Goal: Transaction & Acquisition: Purchase product/service

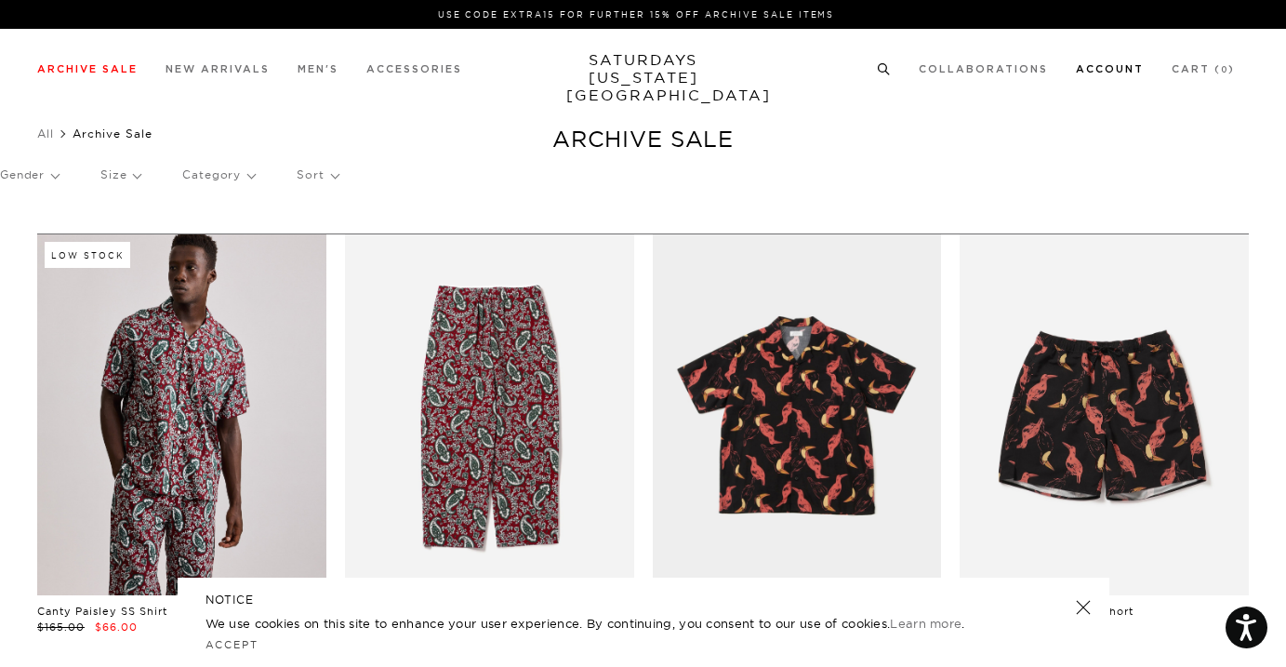
click at [1122, 72] on link "Account" at bounding box center [1110, 69] width 68 height 10
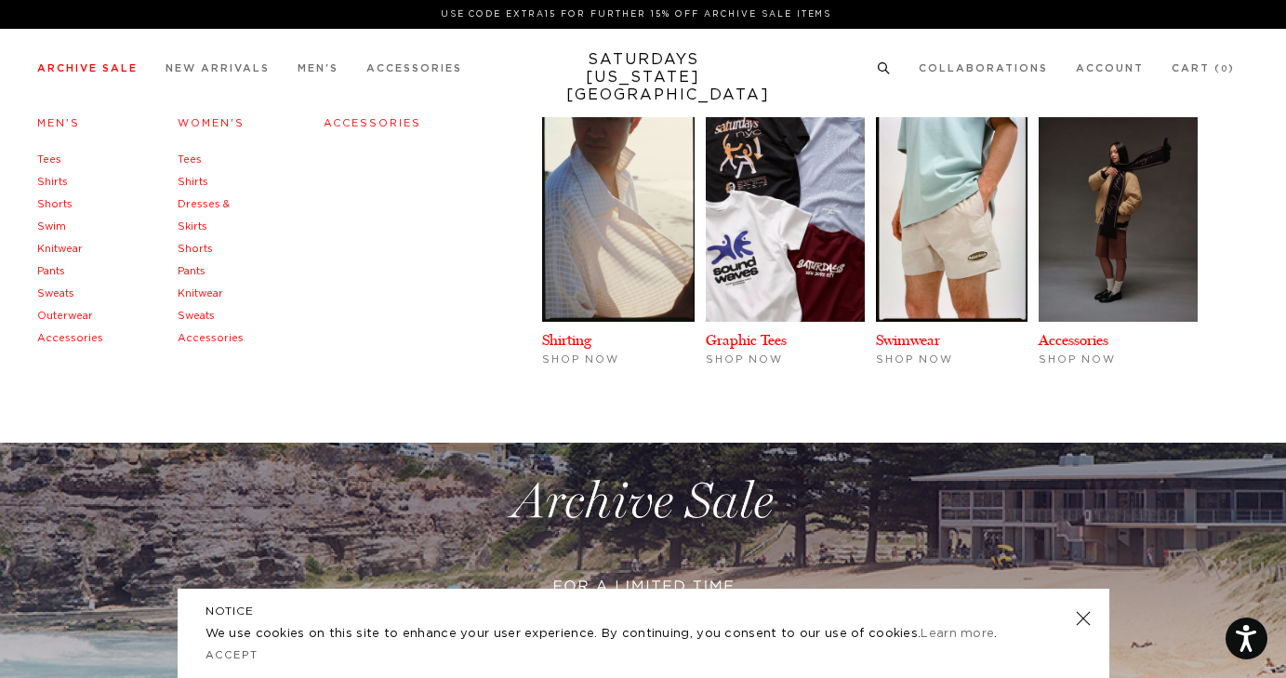
click at [67, 127] on link "Men's" at bounding box center [58, 123] width 43 height 10
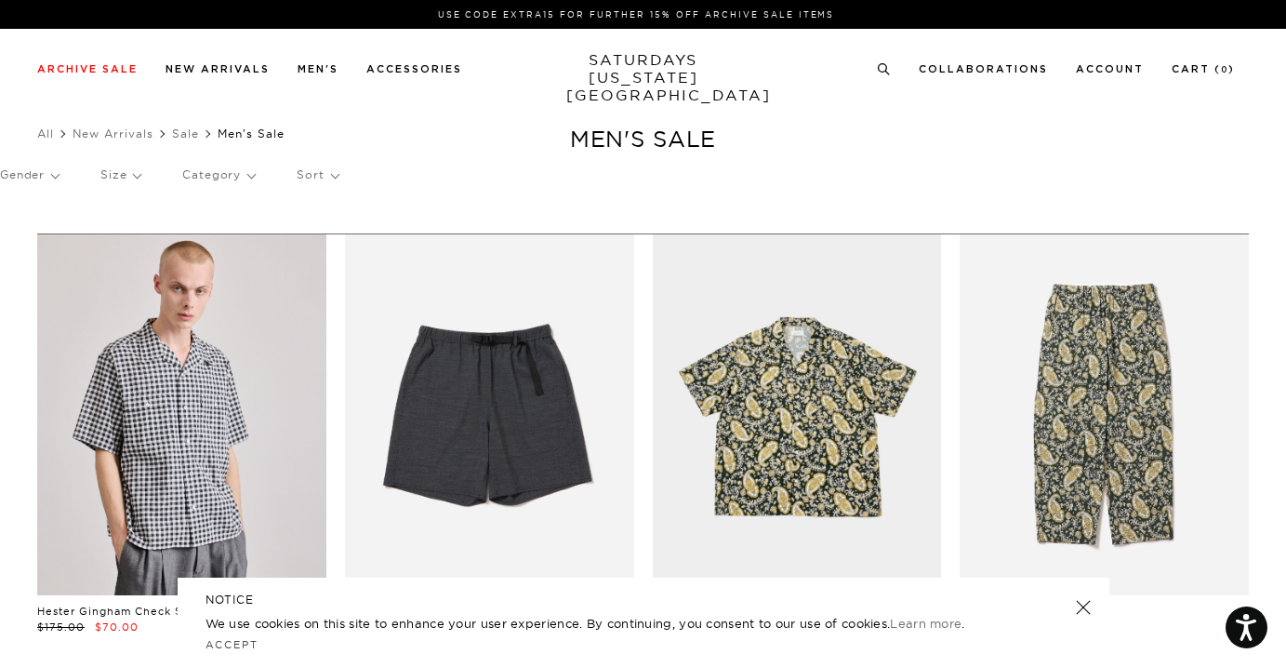
click at [309, 166] on p "Sort" at bounding box center [317, 174] width 41 height 43
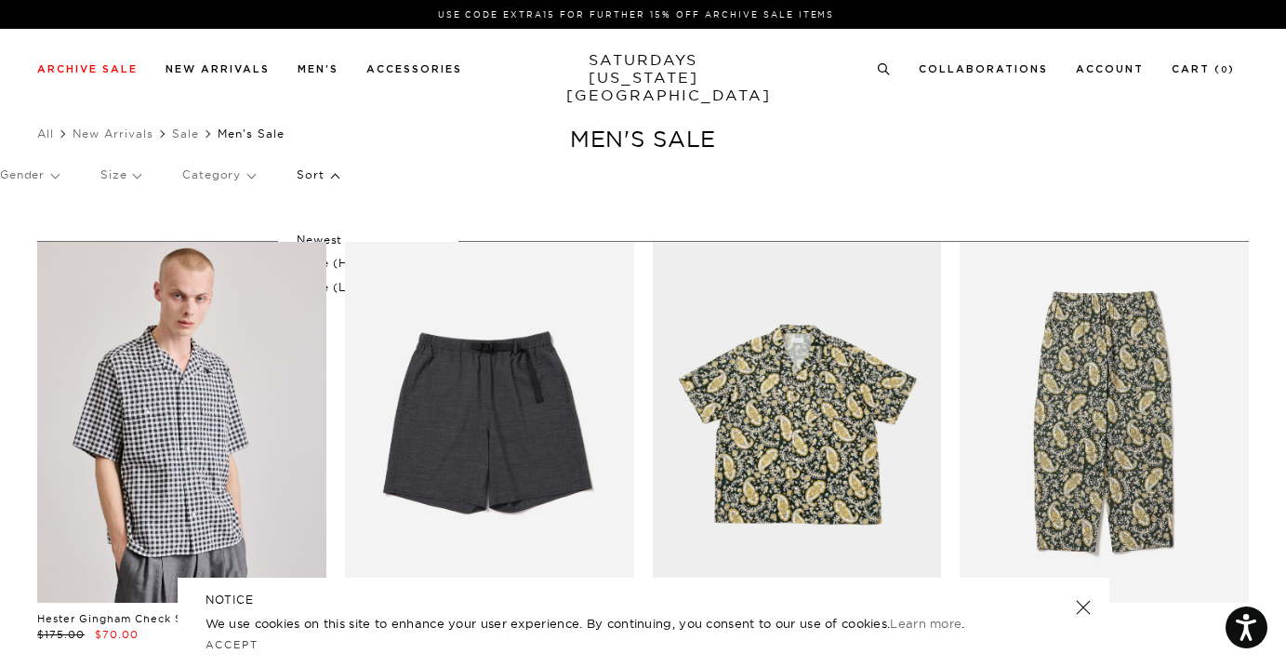
click at [339, 283] on p "Price (Lowest-highest)" at bounding box center [368, 287] width 142 height 24
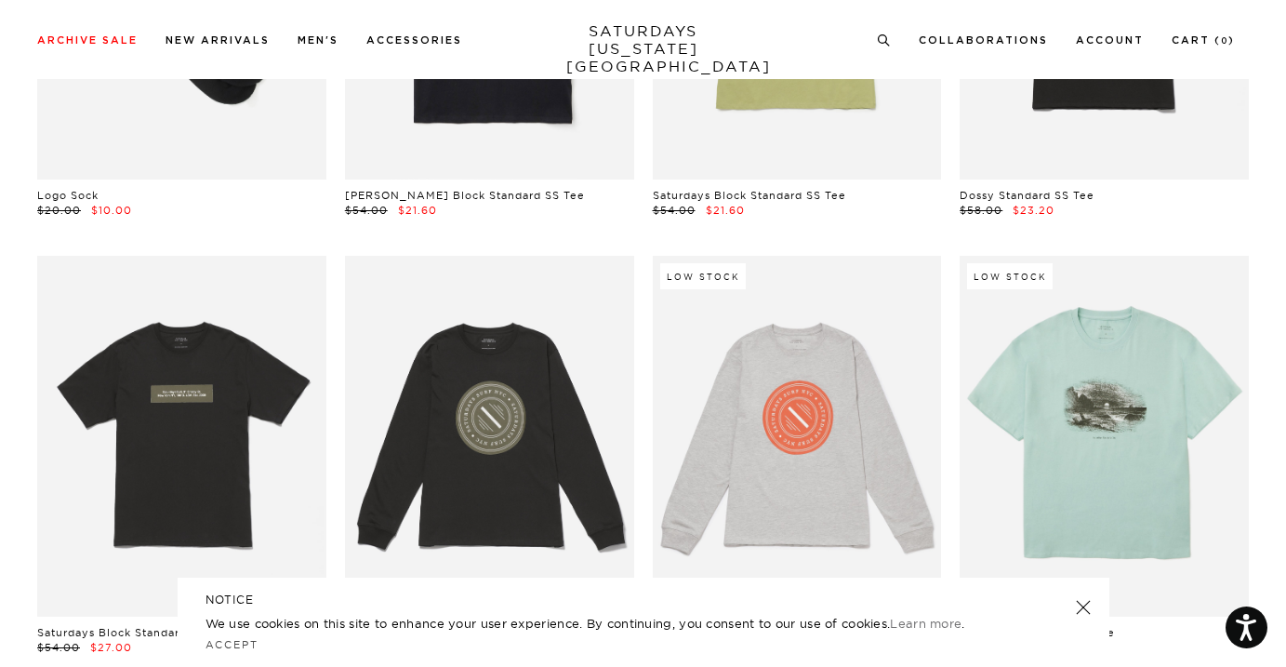
scroll to position [454, 2]
click at [1083, 606] on link at bounding box center [1083, 607] width 26 height 26
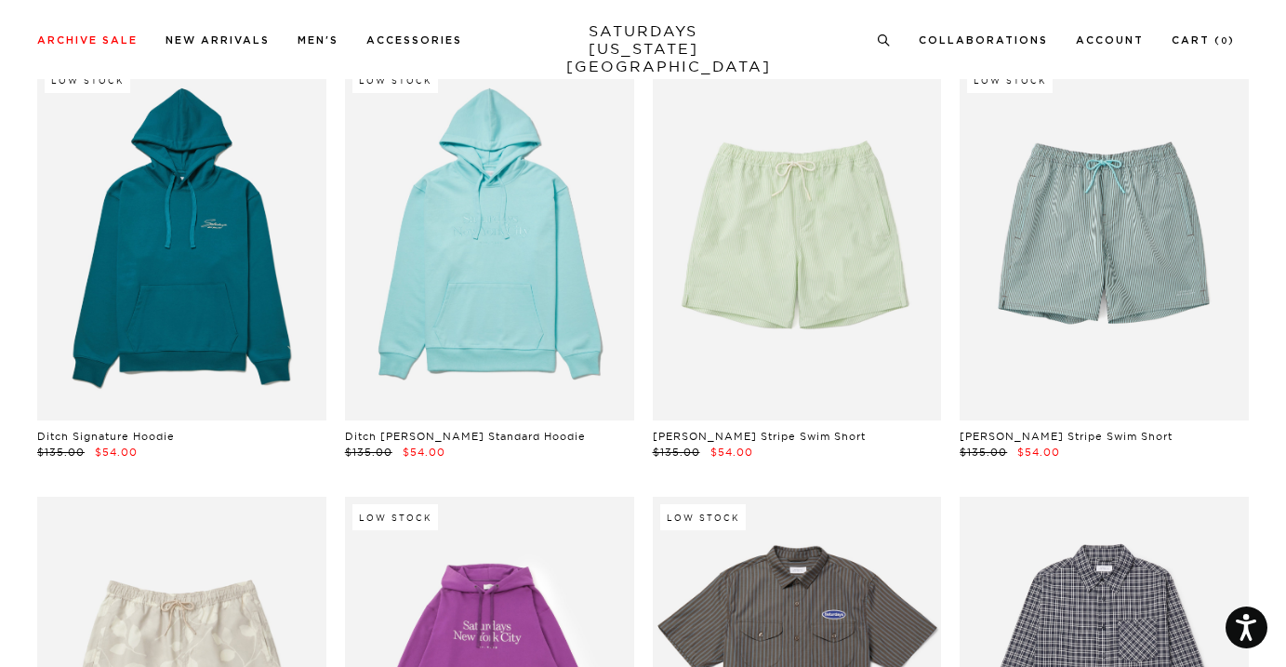
scroll to position [8962, 9]
